Goal: Task Accomplishment & Management: Manage account settings

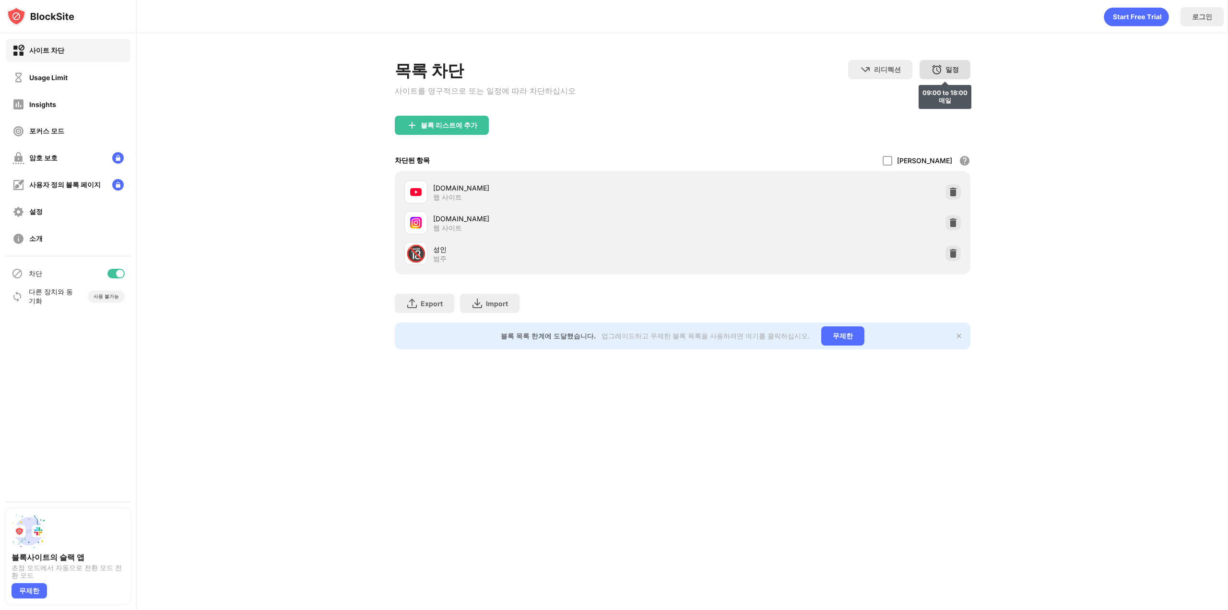
click at [942, 72] on img at bounding box center [937, 70] width 12 height 12
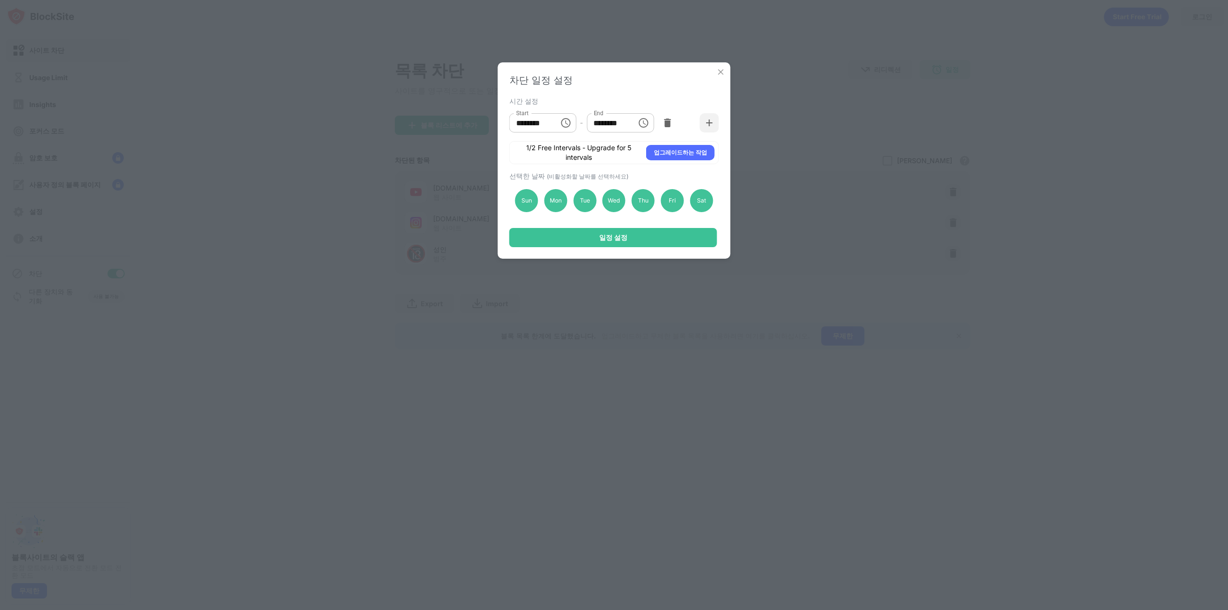
click at [722, 70] on img at bounding box center [721, 72] width 10 height 10
